Goal: Information Seeking & Learning: Learn about a topic

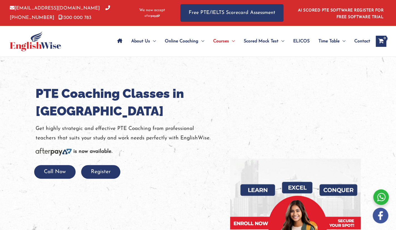
click at [173, 84] on div at bounding box center [198, 187] width 396 height 260
drag, startPoint x: 173, startPoint y: 84, endPoint x: 170, endPoint y: 100, distance: 16.4
click at [172, 84] on div at bounding box center [198, 187] width 396 height 260
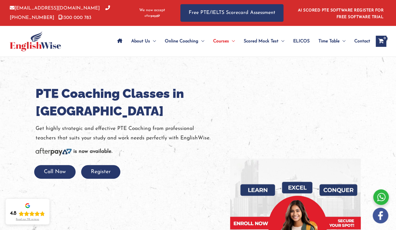
click at [170, 100] on h1 "PTE Coaching Classes in [GEOGRAPHIC_DATA]" at bounding box center [129, 102] width 186 height 35
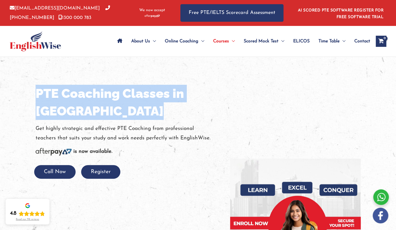
click at [170, 100] on h1 "PTE Coaching Classes in [GEOGRAPHIC_DATA]" at bounding box center [129, 102] width 186 height 35
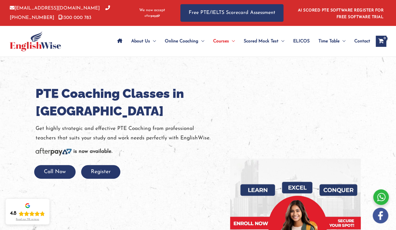
click at [169, 169] on div "Call Now Register" at bounding box center [129, 172] width 178 height 14
click at [164, 152] on div "is now available." at bounding box center [129, 151] width 186 height 9
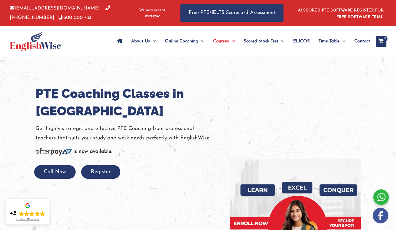
click at [165, 134] on p "Get highly strategic and effective PTE Coaching from professional teachers that…" at bounding box center [129, 133] width 186 height 19
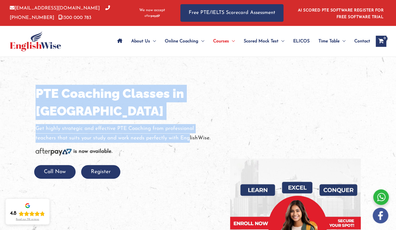
drag, startPoint x: 37, startPoint y: 89, endPoint x: 188, endPoint y: 138, distance: 159.1
click at [188, 138] on div "PTE Coaching Classes in [GEOGRAPHIC_DATA] Get highly strategic and effective PT…" at bounding box center [129, 132] width 186 height 94
click at [188, 138] on p "Get highly strategic and effective PTE Coaching from professional teachers that…" at bounding box center [129, 133] width 186 height 19
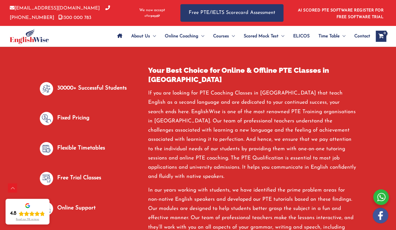
scroll to position [284, 0]
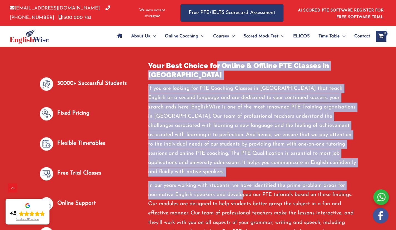
drag, startPoint x: 217, startPoint y: 65, endPoint x: 231, endPoint y: 182, distance: 117.7
click at [231, 182] on div "Your Best Choice for Online & Offline PTE Classes in [GEOGRAPHIC_DATA] If you a…" at bounding box center [252, 167] width 209 height 212
click at [231, 182] on p "In our years working with students, we have identified the prime problem areas …" at bounding box center [252, 218] width 209 height 74
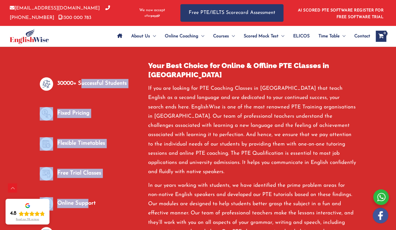
drag, startPoint x: 88, startPoint y: 121, endPoint x: 88, endPoint y: 195, distance: 74.6
click at [88, 195] on div "30000+ Successful Students Fixed Pricing Flexible Timetables Free Trial Classes…" at bounding box center [90, 166] width 100 height 179
click at [88, 198] on p "Online Support" at bounding box center [76, 202] width 38 height 9
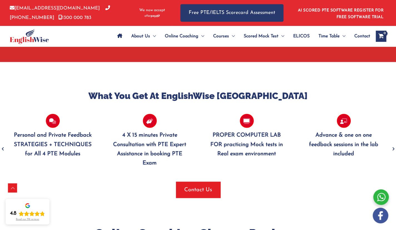
scroll to position [525, 0]
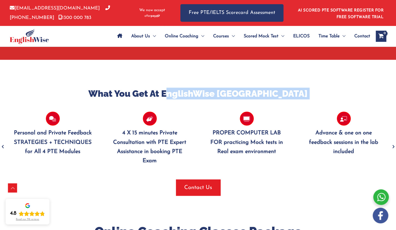
drag, startPoint x: 186, startPoint y: 79, endPoint x: 231, endPoint y: 126, distance: 64.6
click at [231, 126] on div "What You Get At EnglishWise [GEOGRAPHIC_DATA] Personal and Private Feedback STR…" at bounding box center [198, 141] width 388 height 108
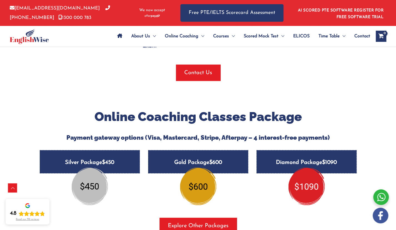
scroll to position [671, 0]
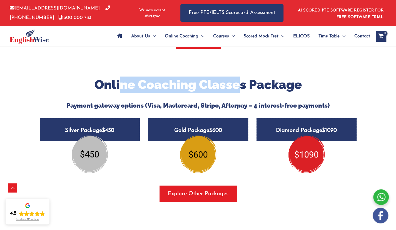
drag, startPoint x: 124, startPoint y: 72, endPoint x: 238, endPoint y: 74, distance: 114.1
click at [238, 77] on h2 "Online Coaching Classes Package" at bounding box center [199, 85] width 326 height 16
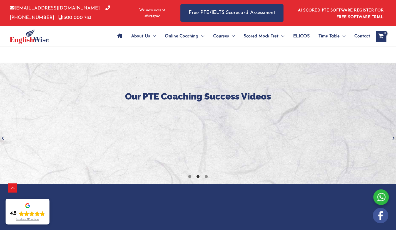
scroll to position [891, 0]
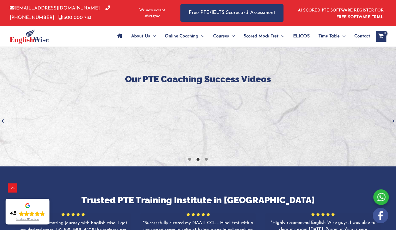
click at [173, 73] on h3 "Our PTE Coaching Success Videos" at bounding box center [198, 79] width 388 height 12
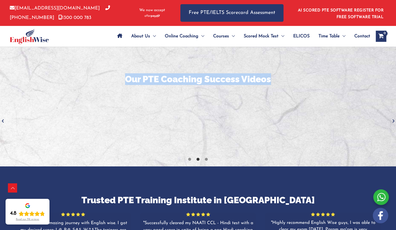
click at [173, 73] on h3 "Our PTE Coaching Success Videos" at bounding box center [198, 79] width 388 height 12
click at [208, 73] on h3 "Our PTE Coaching Success Videos" at bounding box center [198, 79] width 388 height 12
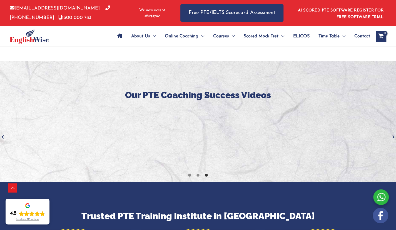
scroll to position [873, 0]
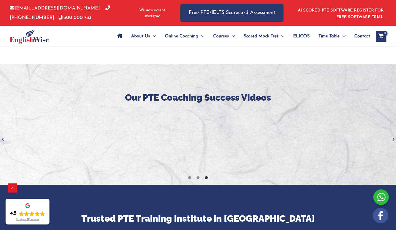
click at [142, 92] on h3 "Our PTE Coaching Success Videos" at bounding box center [198, 98] width 388 height 12
click at [160, 92] on h3 "Our PTE Coaching Success Videos" at bounding box center [198, 98] width 388 height 12
drag, startPoint x: 296, startPoint y: 85, endPoint x: 240, endPoint y: 28, distance: 79.9
click at [189, 175] on icon at bounding box center [190, 177] width 4 height 4
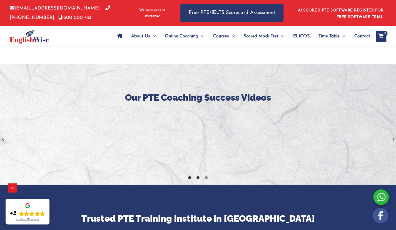
click at [199, 175] on icon at bounding box center [198, 177] width 4 height 4
click at [207, 175] on icon at bounding box center [207, 177] width 4 height 4
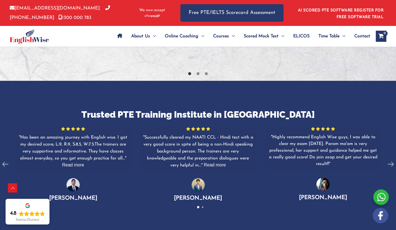
scroll to position [977, 0]
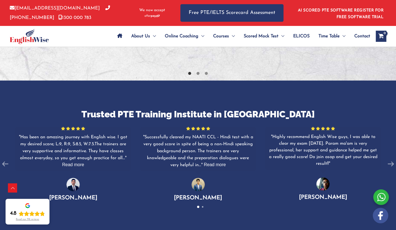
click at [182, 108] on h3 "Trusted PTE Training Institute in [GEOGRAPHIC_DATA]" at bounding box center [198, 114] width 396 height 12
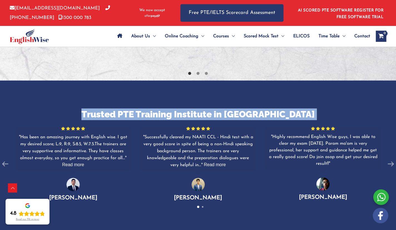
click at [182, 108] on h3 "Trusted PTE Training Institute in [GEOGRAPHIC_DATA]" at bounding box center [198, 114] width 396 height 12
click at [150, 108] on h3 "Trusted PTE Training Institute in [GEOGRAPHIC_DATA]" at bounding box center [198, 114] width 396 height 12
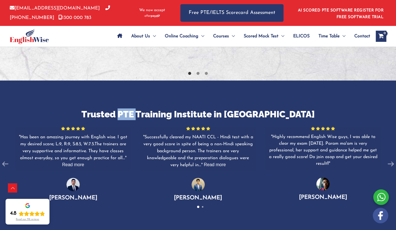
click at [150, 108] on h3 "Trusted PTE Training Institute in [GEOGRAPHIC_DATA]" at bounding box center [198, 114] width 396 height 12
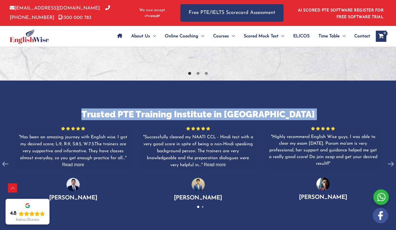
click at [150, 108] on h3 "Trusted PTE Training Institute in [GEOGRAPHIC_DATA]" at bounding box center [198, 114] width 396 height 12
click at [254, 108] on h3 "Trusted PTE Training Institute in [GEOGRAPHIC_DATA]" at bounding box center [198, 114] width 396 height 12
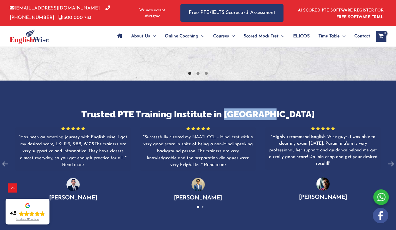
click at [254, 108] on h3 "Trusted PTE Training Institute in [GEOGRAPHIC_DATA]" at bounding box center [198, 114] width 396 height 12
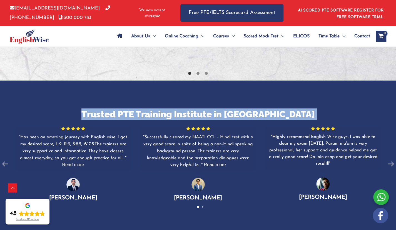
click at [254, 108] on h3 "Trusted PTE Training Institute in [GEOGRAPHIC_DATA]" at bounding box center [198, 114] width 396 height 12
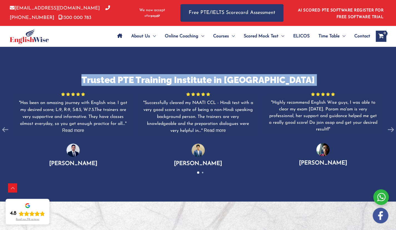
scroll to position [1011, 0]
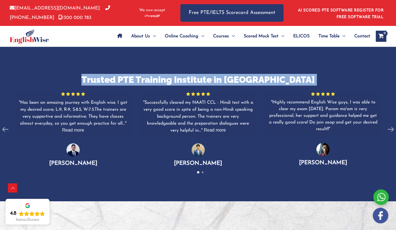
click at [193, 74] on h3 "Trusted PTE Training Institute in [GEOGRAPHIC_DATA]" at bounding box center [198, 80] width 396 height 12
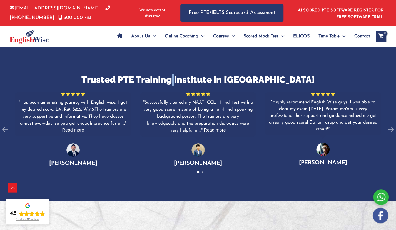
click at [193, 74] on h3 "Trusted PTE Training Institute in [GEOGRAPHIC_DATA]" at bounding box center [198, 80] width 396 height 12
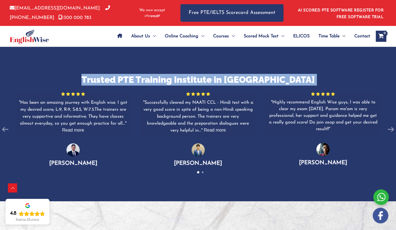
click at [193, 74] on h3 "Trusted PTE Training Institute in [GEOGRAPHIC_DATA]" at bounding box center [198, 80] width 396 height 12
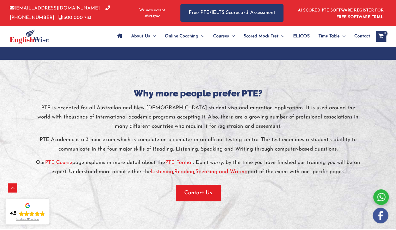
scroll to position [1155, 0]
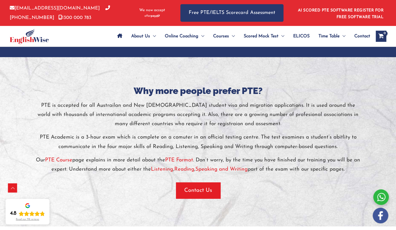
drag, startPoint x: 126, startPoint y: 79, endPoint x: 360, endPoint y: 162, distance: 248.3
click at [360, 162] on div "Why more people prefer PTE? PTE is accepted for all Austrailan and New Zealand …" at bounding box center [199, 141] width 326 height 113
click at [360, 162] on p "Our PTE Course page explains in more detail about the PTE Format . Don’t worry,…" at bounding box center [199, 164] width 326 height 19
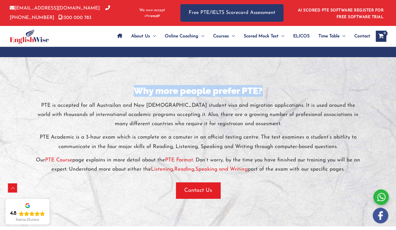
drag, startPoint x: 135, startPoint y: 79, endPoint x: 287, endPoint y: 85, distance: 152.3
click at [287, 85] on h3 "Why more people prefer PTE?" at bounding box center [199, 91] width 326 height 12
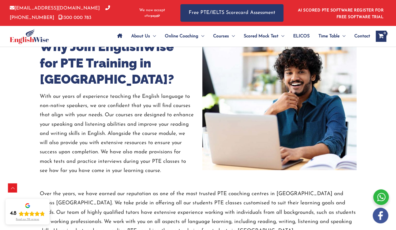
scroll to position [1348, 0]
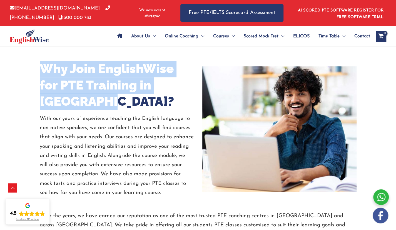
drag, startPoint x: 33, startPoint y: 60, endPoint x: 164, endPoint y: 85, distance: 133.5
click at [164, 85] on div "Why Join EnglishWise for PTE Training in [GEOGRAPHIC_DATA]? With our years of e…" at bounding box center [198, 129] width 334 height 136
click at [164, 85] on h2 "Why Join EnglishWise for PTE Training in [GEOGRAPHIC_DATA]?" at bounding box center [117, 85] width 154 height 49
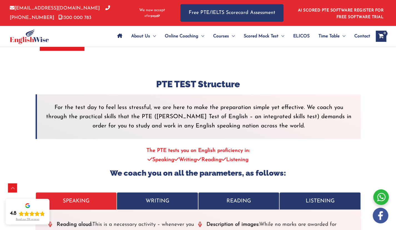
scroll to position [1679, 0]
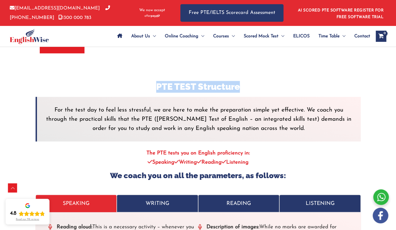
drag, startPoint x: 148, startPoint y: 77, endPoint x: 267, endPoint y: 79, distance: 118.8
click at [267, 81] on h3 "PTE TEST Structure" at bounding box center [199, 87] width 326 height 12
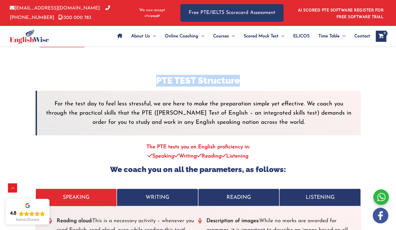
scroll to position [1693, 0]
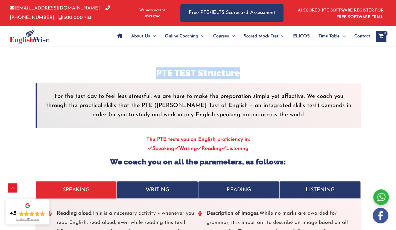
click at [167, 67] on h3 "PTE TEST Structure" at bounding box center [199, 73] width 326 height 12
drag, startPoint x: 152, startPoint y: 67, endPoint x: 255, endPoint y: 70, distance: 102.7
click at [255, 70] on div "PTE TEST Structure For the test day to feel less stressful, we are here to make…" at bounding box center [199, 224] width 326 height 314
click at [221, 67] on h3 "PTE TEST Structure" at bounding box center [199, 73] width 326 height 12
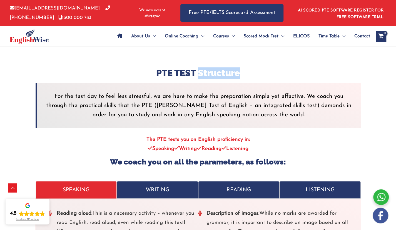
click at [224, 67] on h3 "PTE TEST Structure" at bounding box center [199, 73] width 326 height 12
click at [223, 67] on h3 "PTE TEST Structure" at bounding box center [199, 73] width 326 height 12
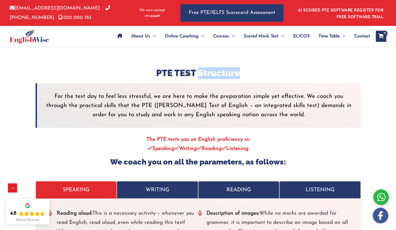
click at [222, 67] on h3 "PTE TEST Structure" at bounding box center [199, 73] width 326 height 12
click at [237, 91] on p "For the test day to feel less stressful, we are here to make the preparation si…" at bounding box center [198, 105] width 307 height 28
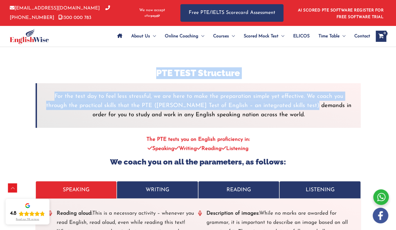
drag, startPoint x: 146, startPoint y: 60, endPoint x: 289, endPoint y: 100, distance: 148.5
click at [289, 100] on div "PTE TEST Structure For the test day to feel less stressful, we are here to make…" at bounding box center [199, 224] width 326 height 314
click at [289, 100] on p "For the test day to feel less stressful, we are here to make the preparation si…" at bounding box center [198, 105] width 307 height 28
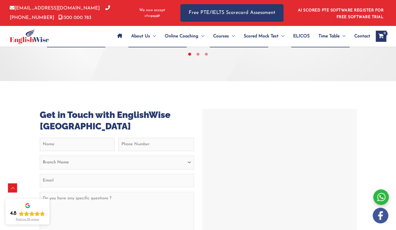
scroll to position [2222, 0]
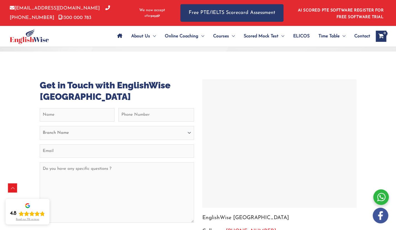
click at [76, 84] on h3 "Get in Touch with EnglishWise [GEOGRAPHIC_DATA]" at bounding box center [117, 90] width 154 height 23
click at [76, 85] on h3 "Get in Touch with EnglishWise [GEOGRAPHIC_DATA]" at bounding box center [117, 90] width 154 height 23
click at [218, 213] on p "EnglishWise [GEOGRAPHIC_DATA]" at bounding box center [280, 217] width 154 height 9
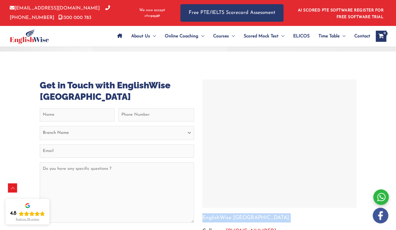
click at [218, 213] on p "EnglishWise [GEOGRAPHIC_DATA]" at bounding box center [280, 217] width 154 height 9
click at [239, 213] on p "EnglishWise [GEOGRAPHIC_DATA]" at bounding box center [280, 217] width 154 height 9
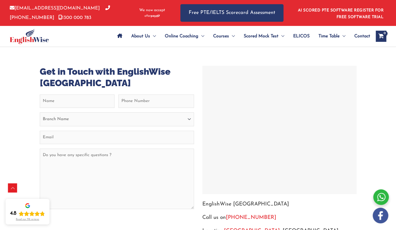
scroll to position [2238, 0]
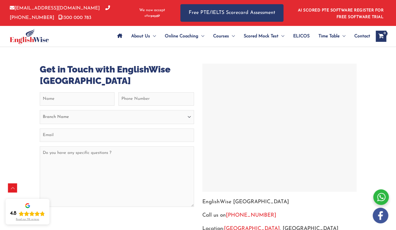
click at [70, 68] on h3 "Get in Touch with EnglishWise [GEOGRAPHIC_DATA]" at bounding box center [117, 74] width 154 height 23
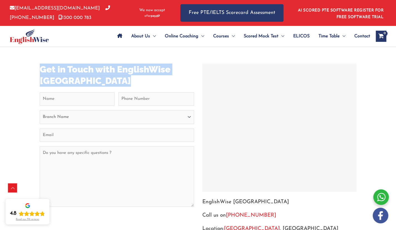
click at [91, 72] on h3 "Get in Touch with EnglishWise [GEOGRAPHIC_DATA]" at bounding box center [117, 74] width 154 height 23
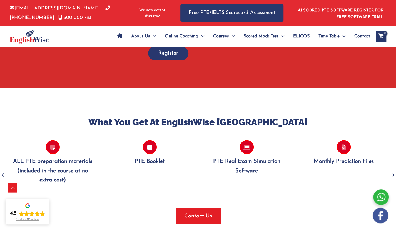
scroll to position [479, 0]
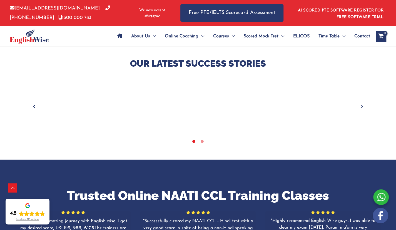
scroll to position [732, 0]
